Goal: Information Seeking & Learning: Learn about a topic

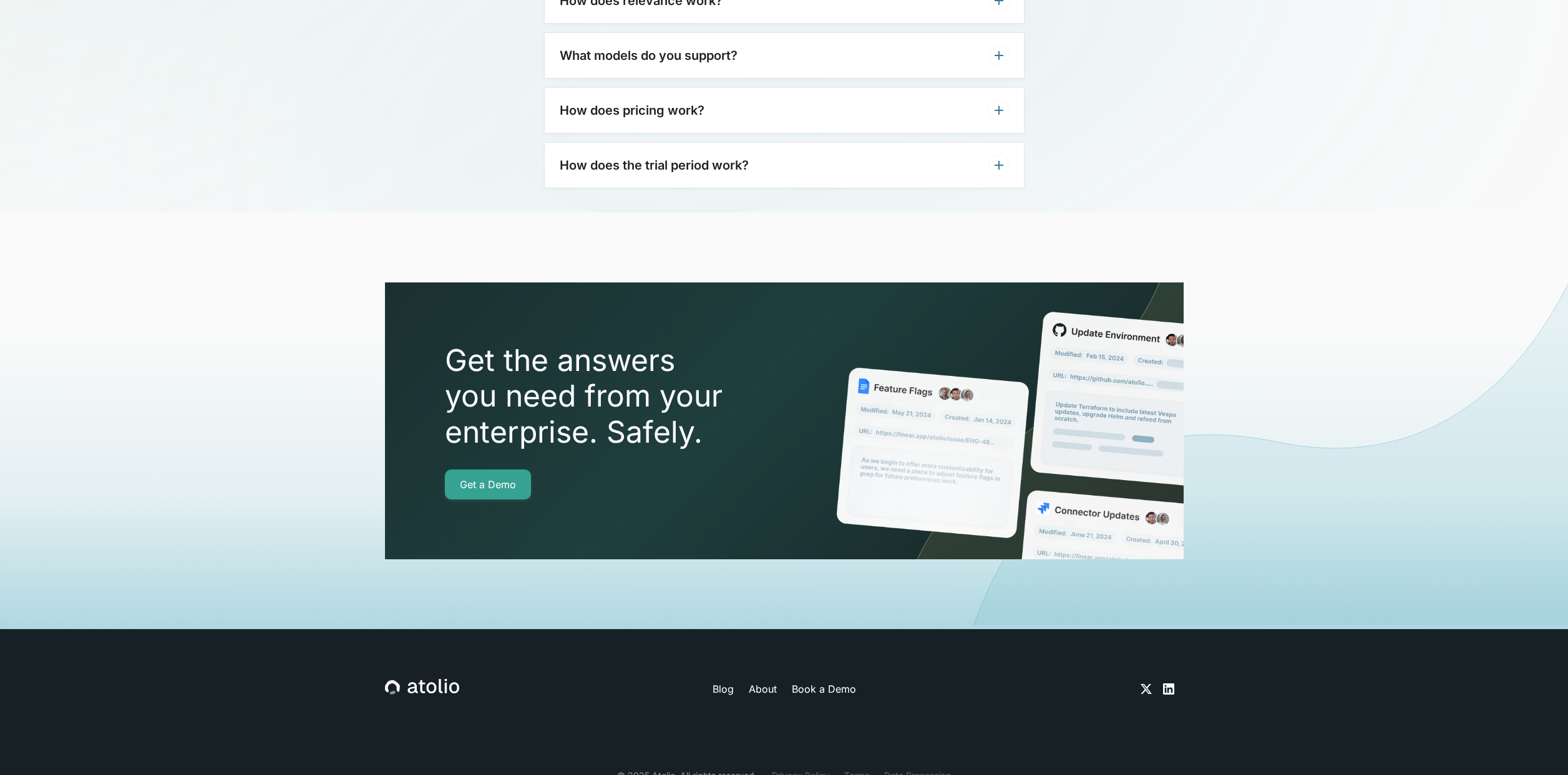
scroll to position [4187, 0]
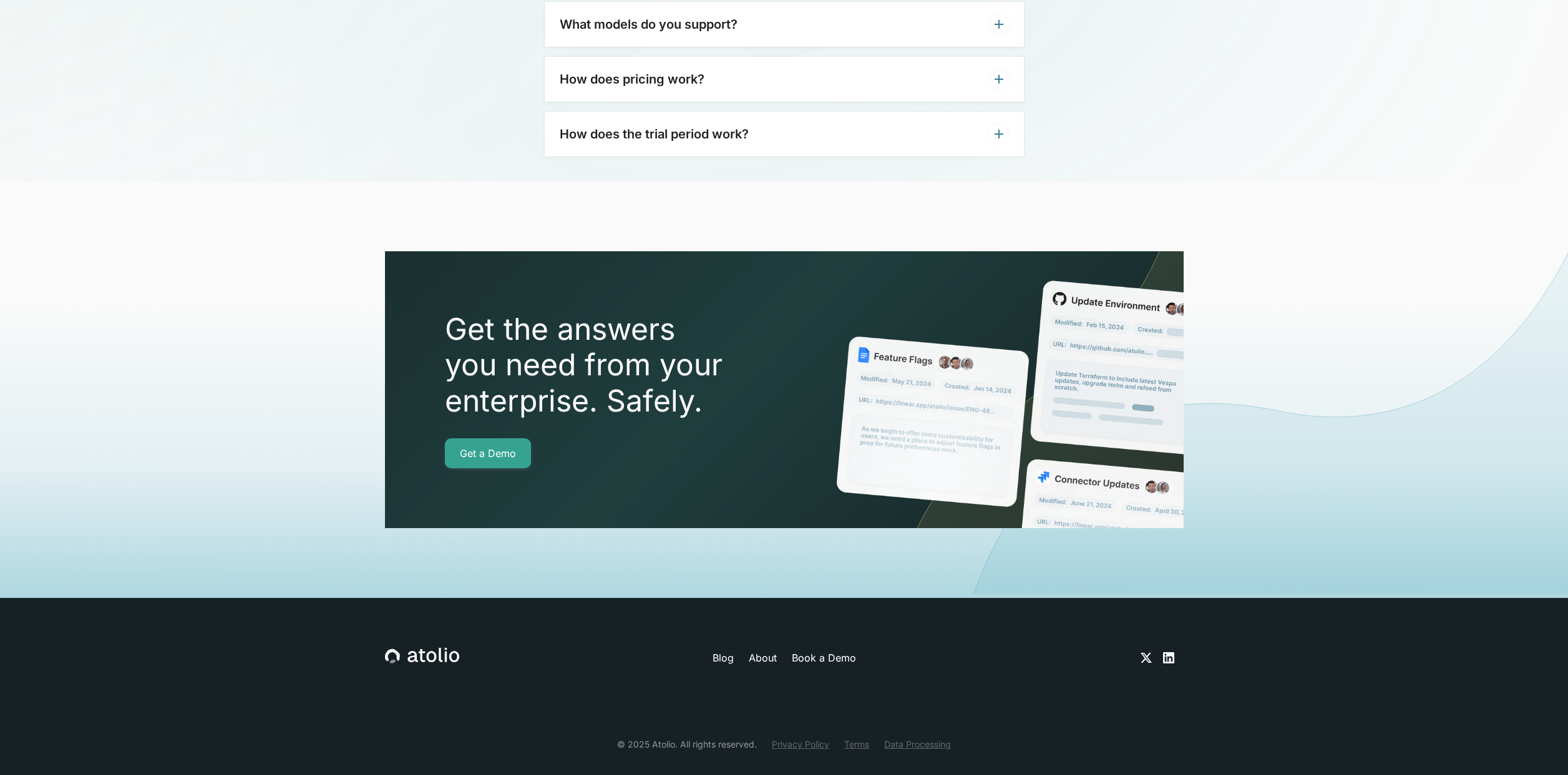
click at [766, 650] on link "About" at bounding box center [763, 657] width 28 height 15
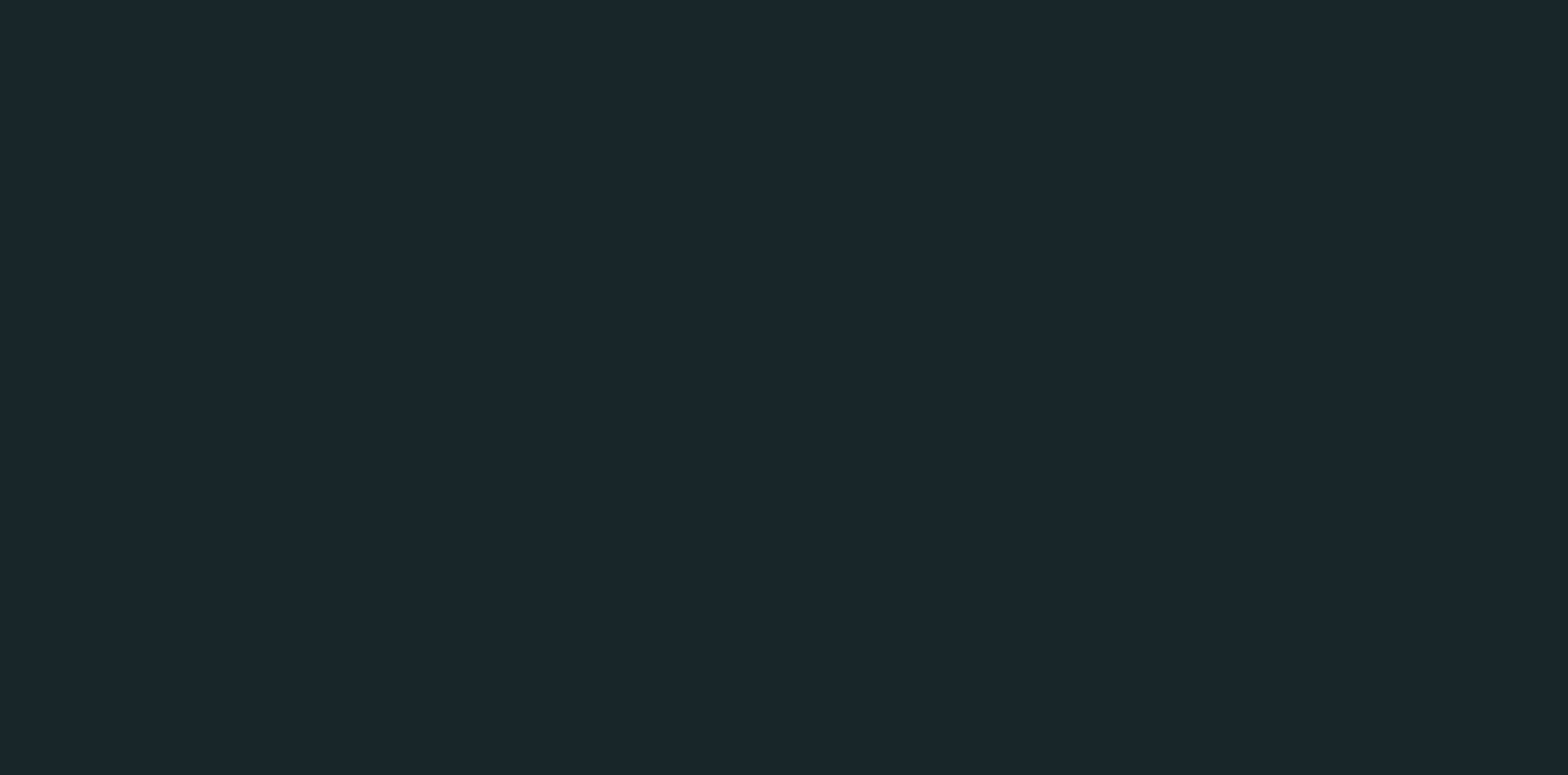
click at [766, 632] on div at bounding box center [612, 716] width 355 height 212
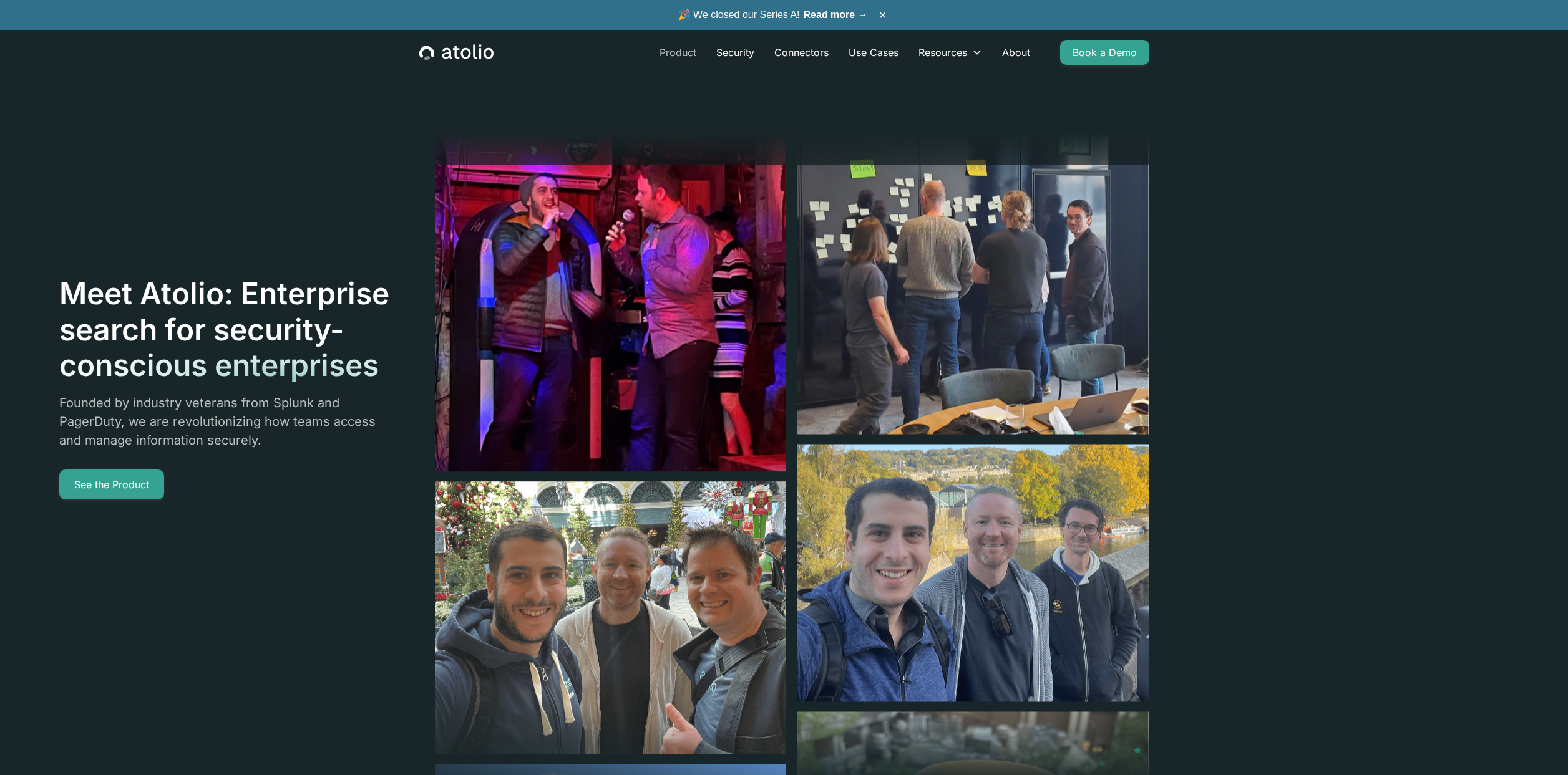
click at [681, 55] on link "Product" at bounding box center [678, 52] width 57 height 25
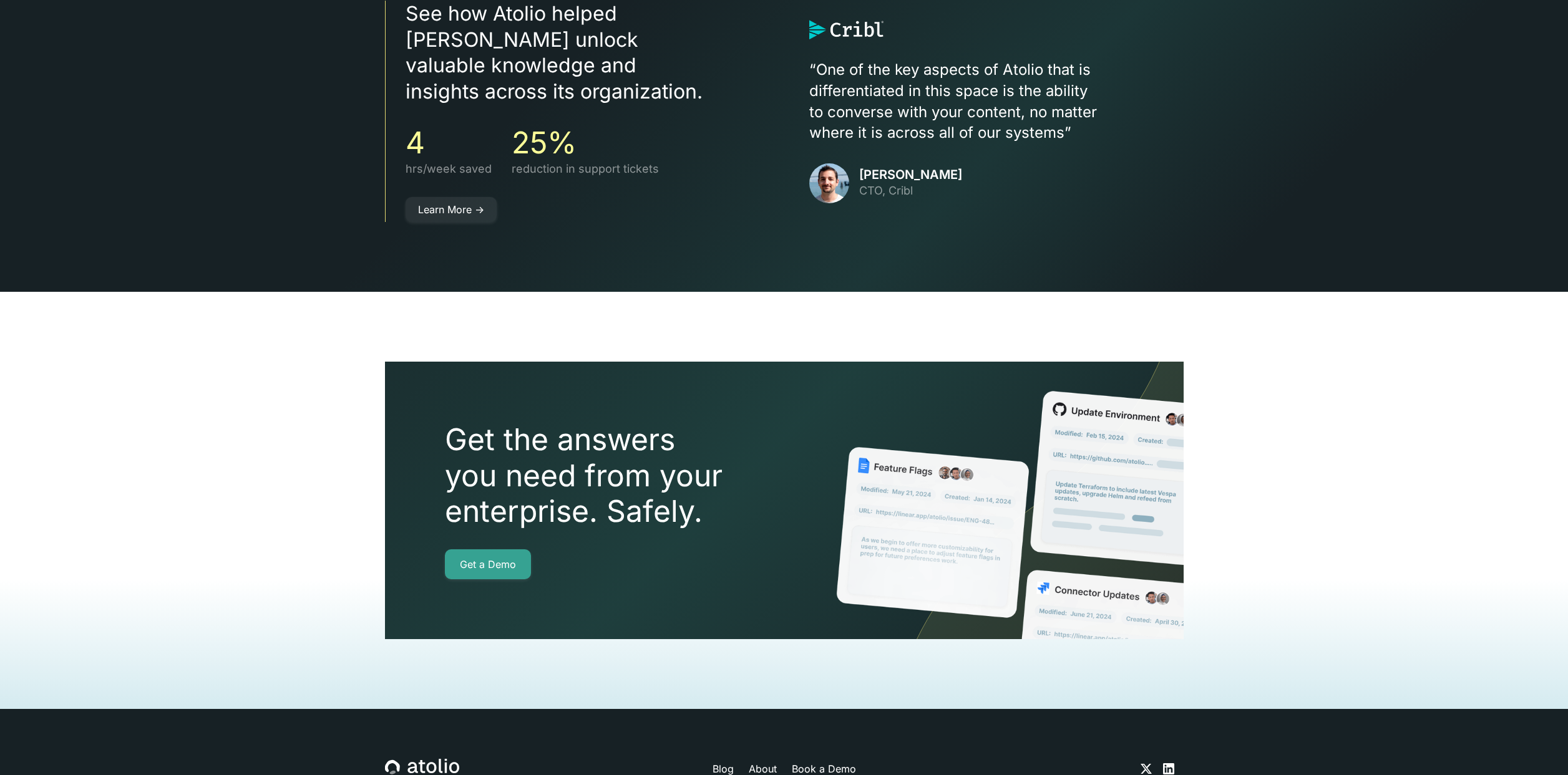
scroll to position [2596, 0]
